Goal: Find specific page/section: Find specific page/section

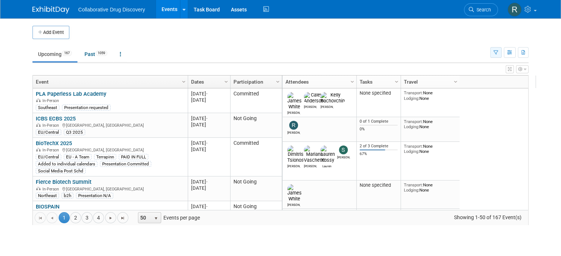
click at [498, 51] on icon "button" at bounding box center [495, 53] width 5 height 5
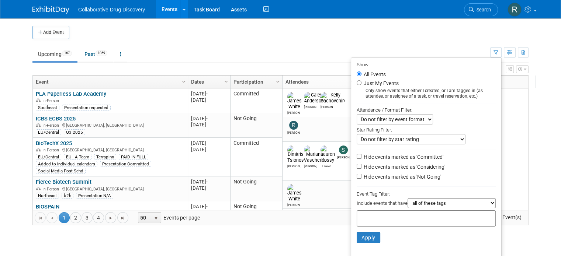
click at [383, 215] on input "text" at bounding box center [389, 217] width 59 height 7
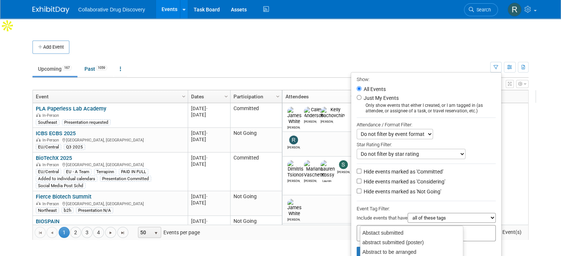
type input "eu"
click at [379, 239] on div "EU/Central" at bounding box center [411, 242] width 103 height 10
type input "EU/Central"
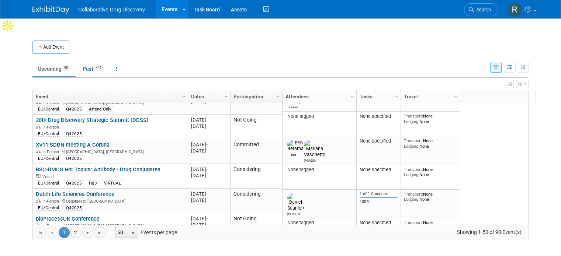
click at [528, 225] on div "Go to the first page Go to the previous page 1 1 2 Go to the next page Go to th…" at bounding box center [280, 232] width 495 height 15
click at [85, 230] on span "Go to the next page" at bounding box center [88, 233] width 6 height 6
